Goal: Task Accomplishment & Management: Use online tool/utility

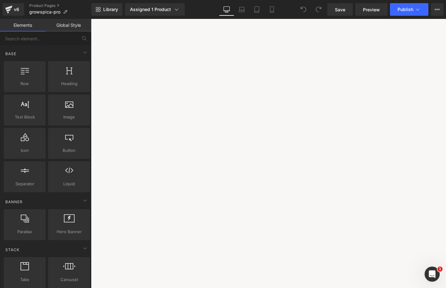
click at [57, 26] on link "Global Style" at bounding box center [69, 25] width 46 height 13
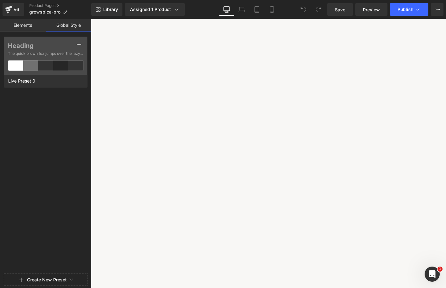
click at [37, 23] on link "Elements" at bounding box center [23, 25] width 46 height 13
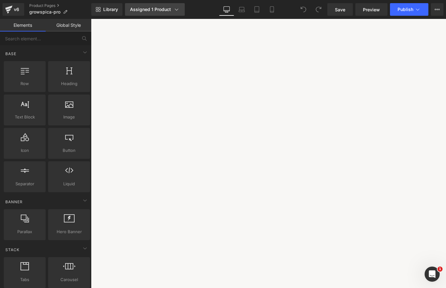
click at [160, 10] on div "Assigned 1 Product" at bounding box center [155, 9] width 50 height 6
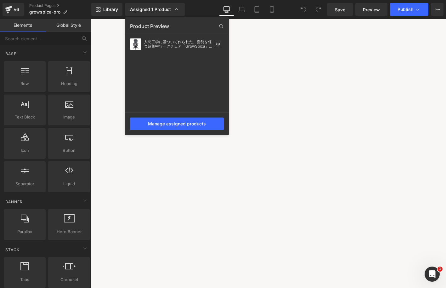
click at [207, 4] on div "Library Assigned 1 Product Product Preview 人間工学に基づいて作られた、姿勢を保つ超集中ワークチェア「GrowSpi…" at bounding box center [268, 9] width 355 height 13
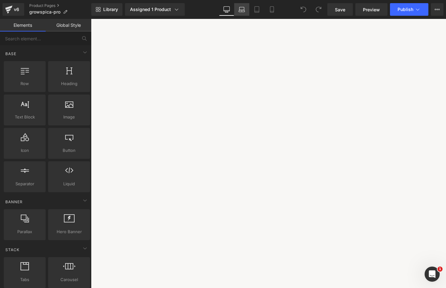
click at [244, 8] on icon at bounding box center [242, 9] width 6 height 6
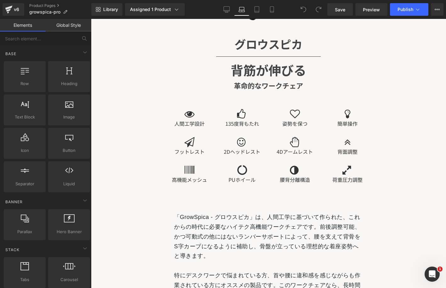
scroll to position [2106, 0]
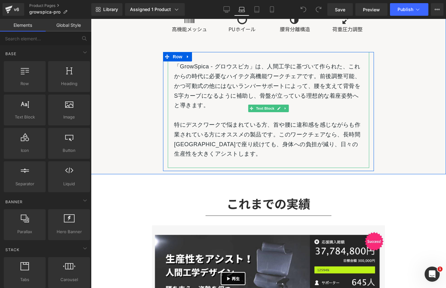
click at [254, 138] on span "特にデスクワークで悩まれている方、首や腰に違和感を感じながらも作業されている方にオススメの製品です。このワークチェアなら、長時間[GEOGRAPHIC_DAT…" at bounding box center [267, 139] width 186 height 35
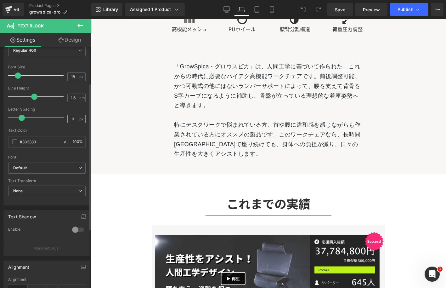
scroll to position [71, 0]
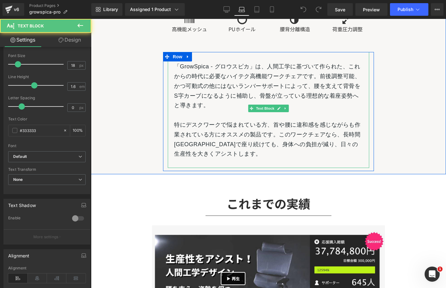
click at [190, 108] on span "「GrowSpica - グロウスピカ」は、人間工学に基づいて作られた、これからの時代に必要なハイテク高機能ワークチェアです。前後調整可能、かつ可動式の他には…" at bounding box center [267, 85] width 186 height 45
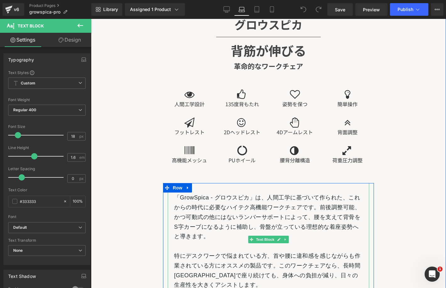
scroll to position [1975, 0]
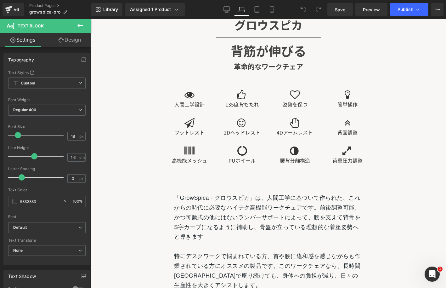
click at [83, 26] on icon at bounding box center [81, 26] width 8 height 8
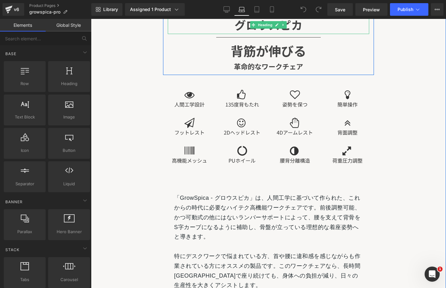
click at [219, 34] on h1 "グロウスピカ" at bounding box center [269, 25] width 202 height 18
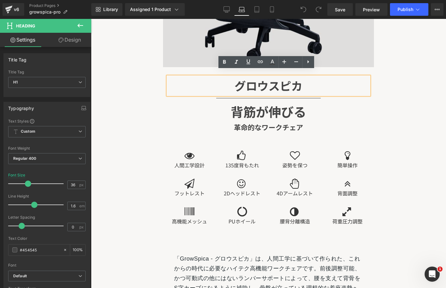
scroll to position [1840, 0]
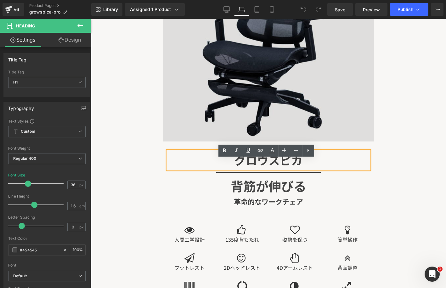
click at [180, 51] on img at bounding box center [268, 35] width 211 height 211
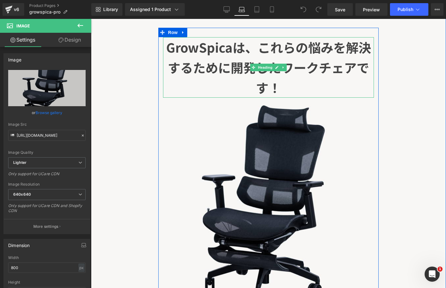
scroll to position [1672, 0]
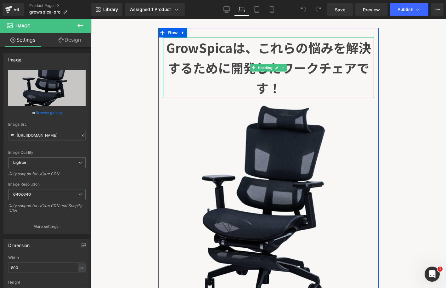
click at [198, 82] on b "GrowSpicaは、これらの悩みを解決するために開発したワークチェアです！" at bounding box center [268, 67] width 205 height 59
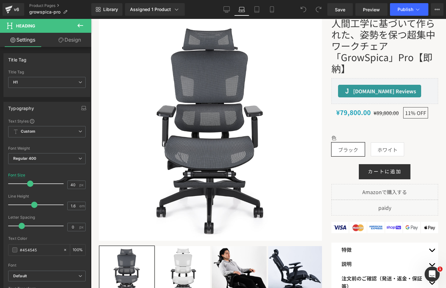
scroll to position [0, 0]
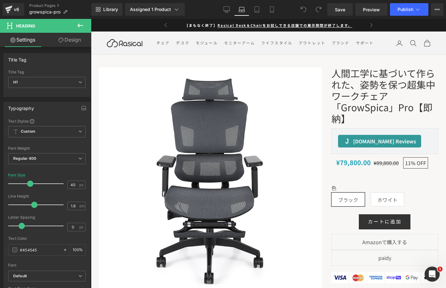
click at [197, 101] on img at bounding box center [210, 178] width 223 height 223
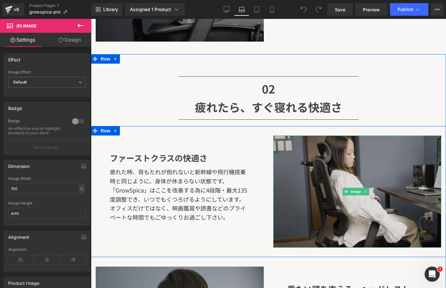
scroll to position [3924, 0]
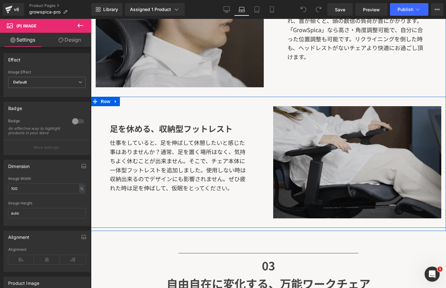
click at [151, 97] on div "Image 足を休める、収納型フットレスト Heading 仕事をしていると、足を伸ばして休憩したいと感じた事はありませんか？通常、足を置く場所はなく、気持ち…" at bounding box center [268, 162] width 355 height 131
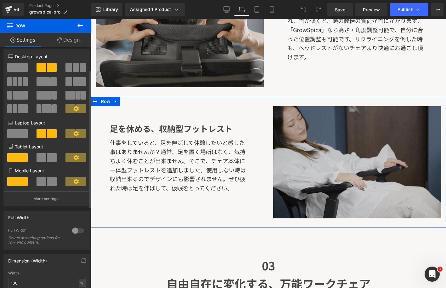
scroll to position [0, 0]
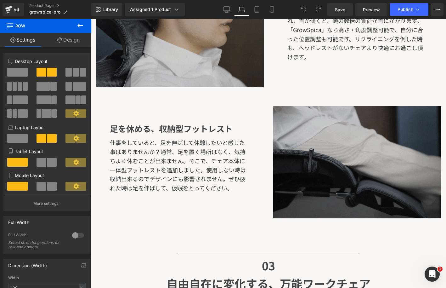
click at [81, 22] on icon at bounding box center [81, 26] width 8 height 8
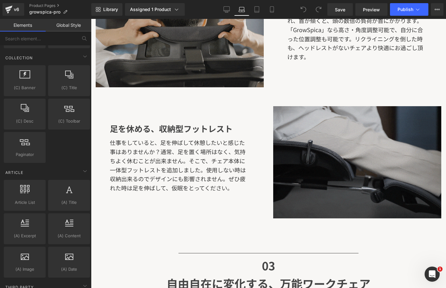
scroll to position [1180, 0]
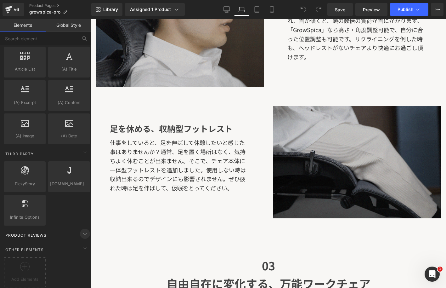
click at [81, 230] on icon at bounding box center [85, 234] width 8 height 8
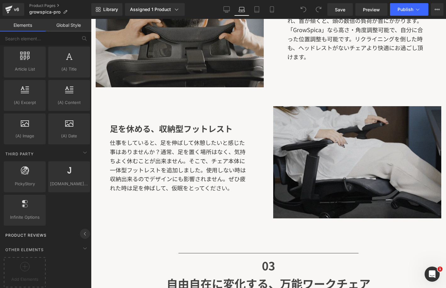
click at [81, 230] on icon at bounding box center [85, 234] width 8 height 8
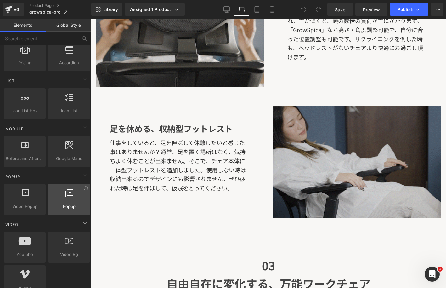
scroll to position [247, 0]
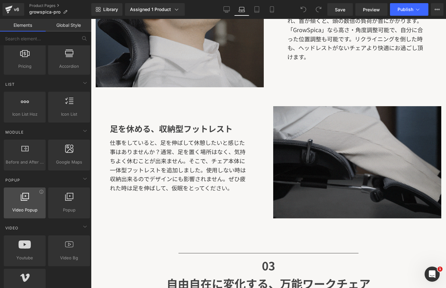
click at [9, 209] on span "Video Popup" at bounding box center [25, 210] width 38 height 7
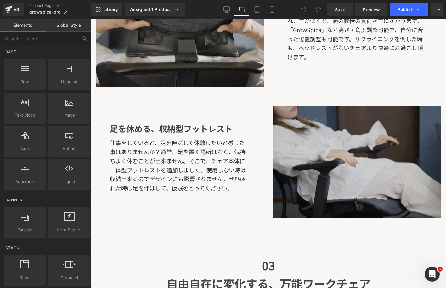
scroll to position [0, 0]
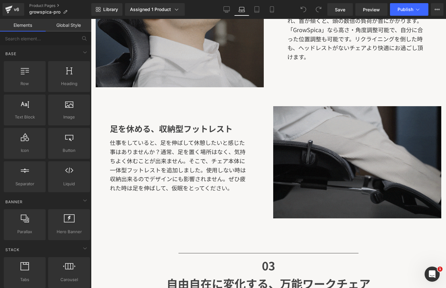
click at [76, 22] on link "Global Style" at bounding box center [69, 25] width 46 height 13
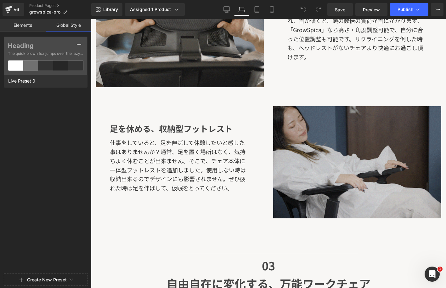
click at [33, 24] on link "Elements" at bounding box center [23, 25] width 46 height 13
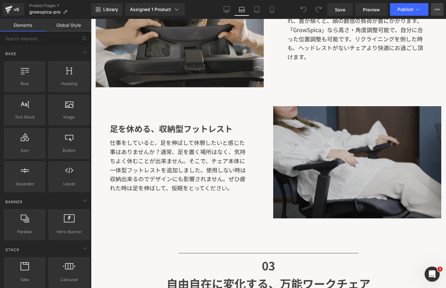
click at [440, 12] on button "View Live Page View with current Template Save Template to Library Schedule Pub…" at bounding box center [437, 9] width 13 height 13
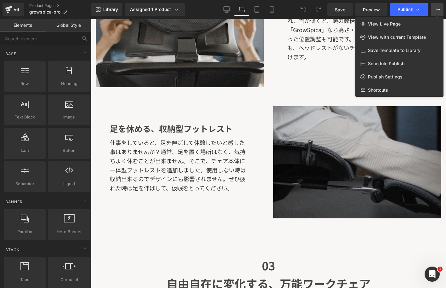
click at [81, 13] on ul "Product Pages growspica-pro" at bounding box center [60, 9] width 62 height 13
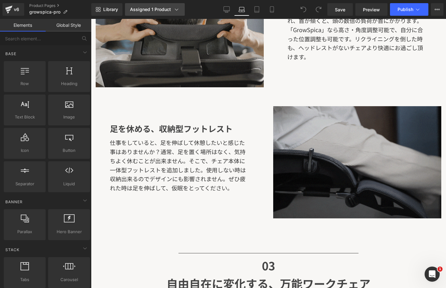
click at [149, 12] on div "Assigned 1 Product" at bounding box center [155, 9] width 50 height 6
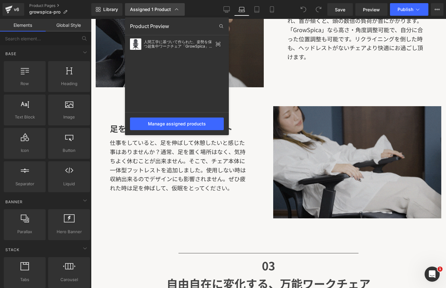
click at [149, 12] on div "Assigned 1 Product" at bounding box center [155, 9] width 50 height 6
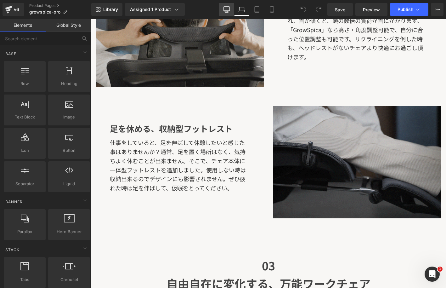
click at [231, 11] on link "Desktop" at bounding box center [226, 9] width 15 height 13
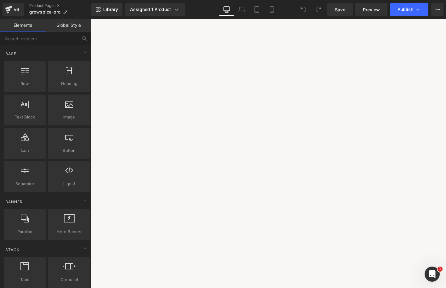
scroll to position [474, 0]
